Goal: Transaction & Acquisition: Purchase product/service

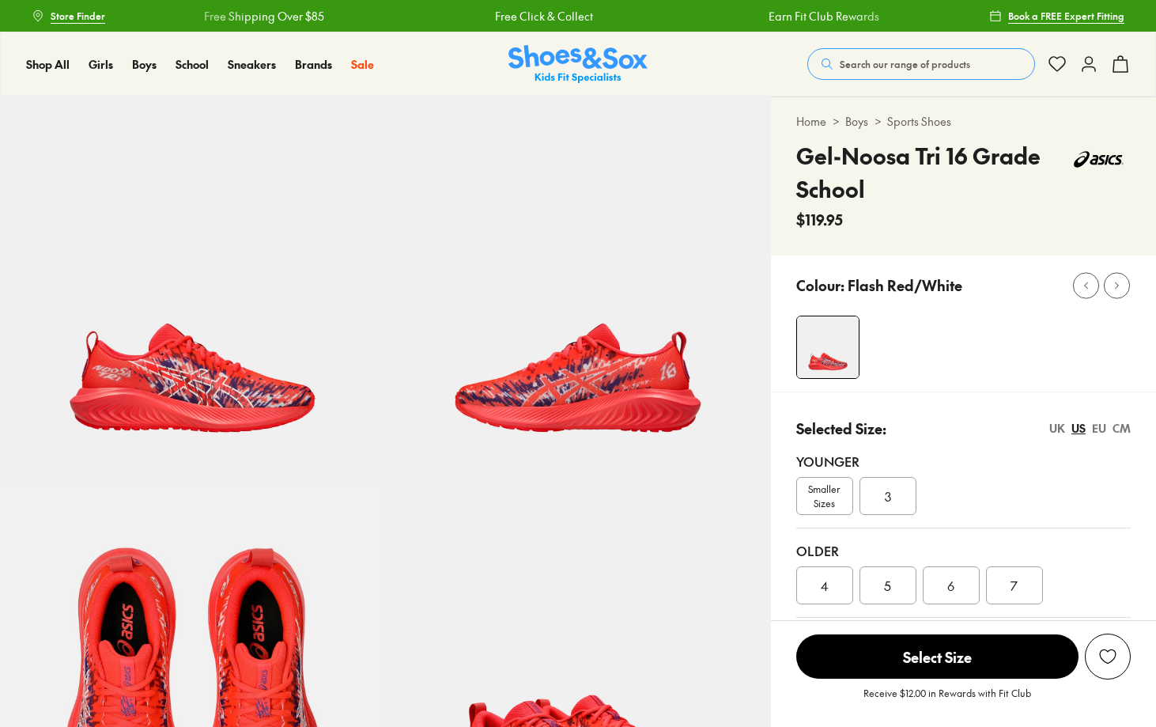
select select "*"
click at [831, 581] on div "4" at bounding box center [824, 585] width 57 height 38
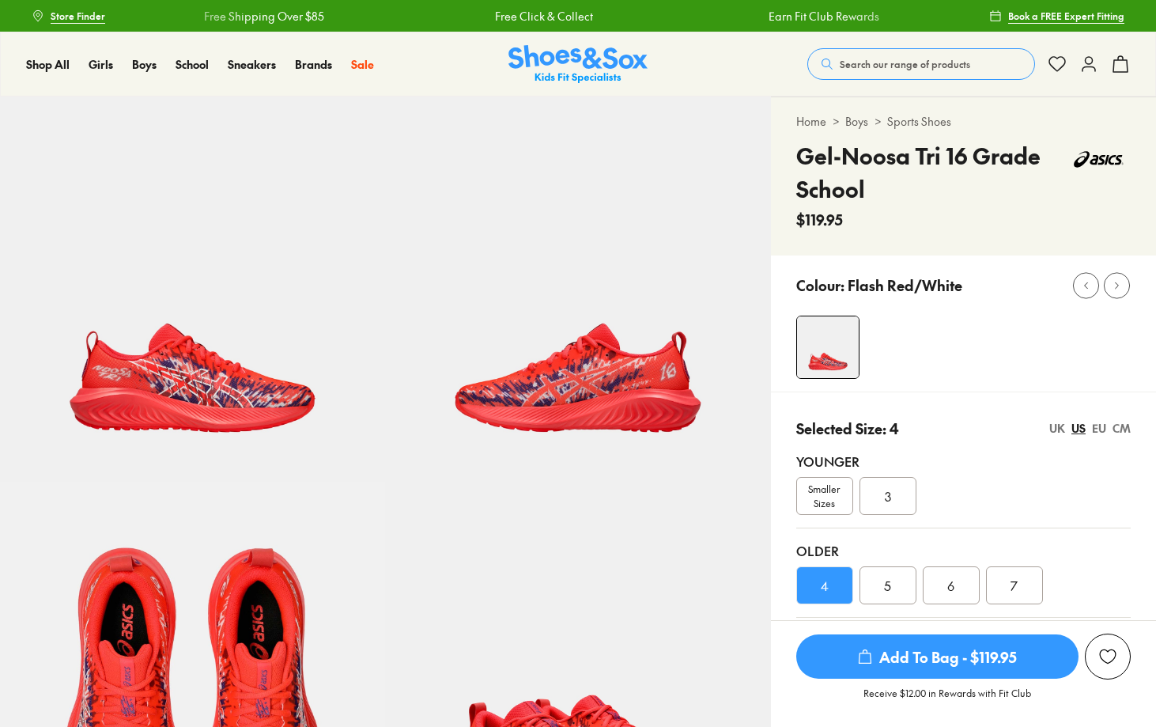
click at [920, 659] on span "Add To Bag - $119.95" at bounding box center [937, 656] width 282 height 44
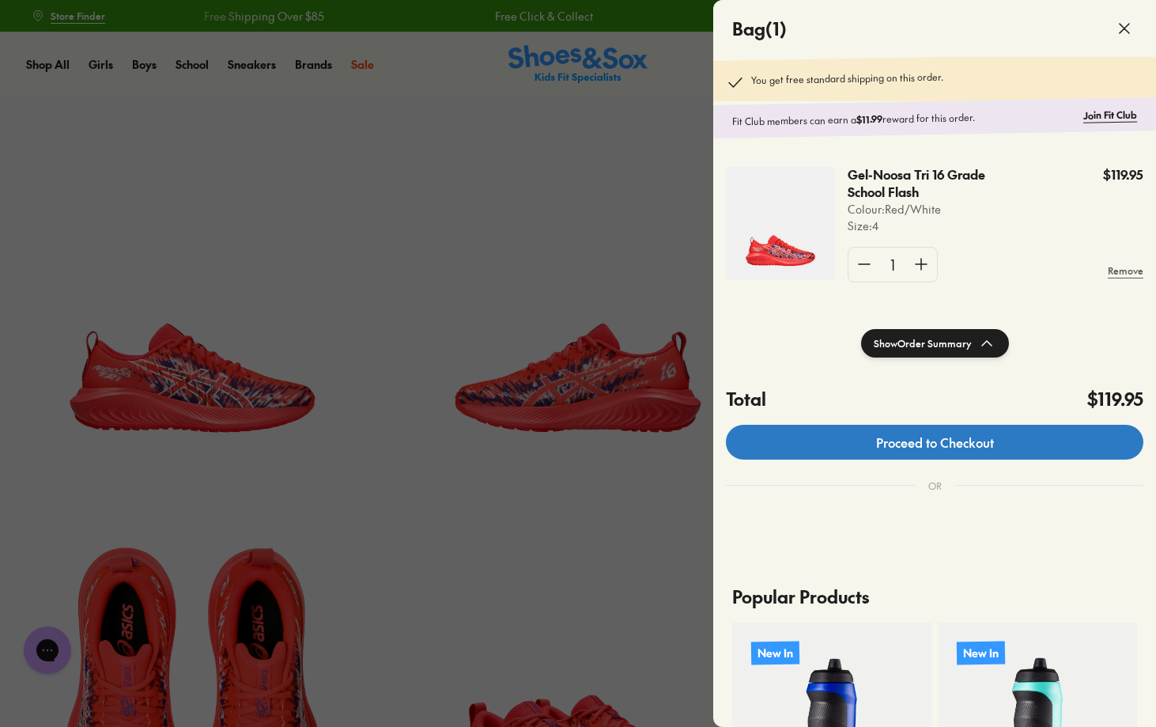
click at [847, 450] on link "Proceed to Checkout" at bounding box center [935, 442] width 418 height 35
